Goal: Task Accomplishment & Management: Manage account settings

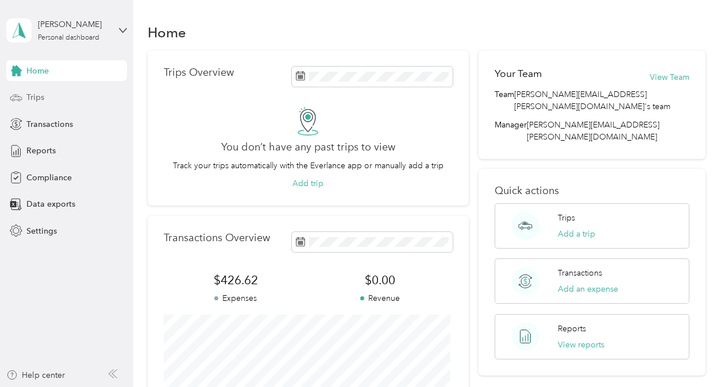
click at [39, 99] on span "Trips" at bounding box center [35, 97] width 18 height 12
